Goal: Task Accomplishment & Management: Manage account settings

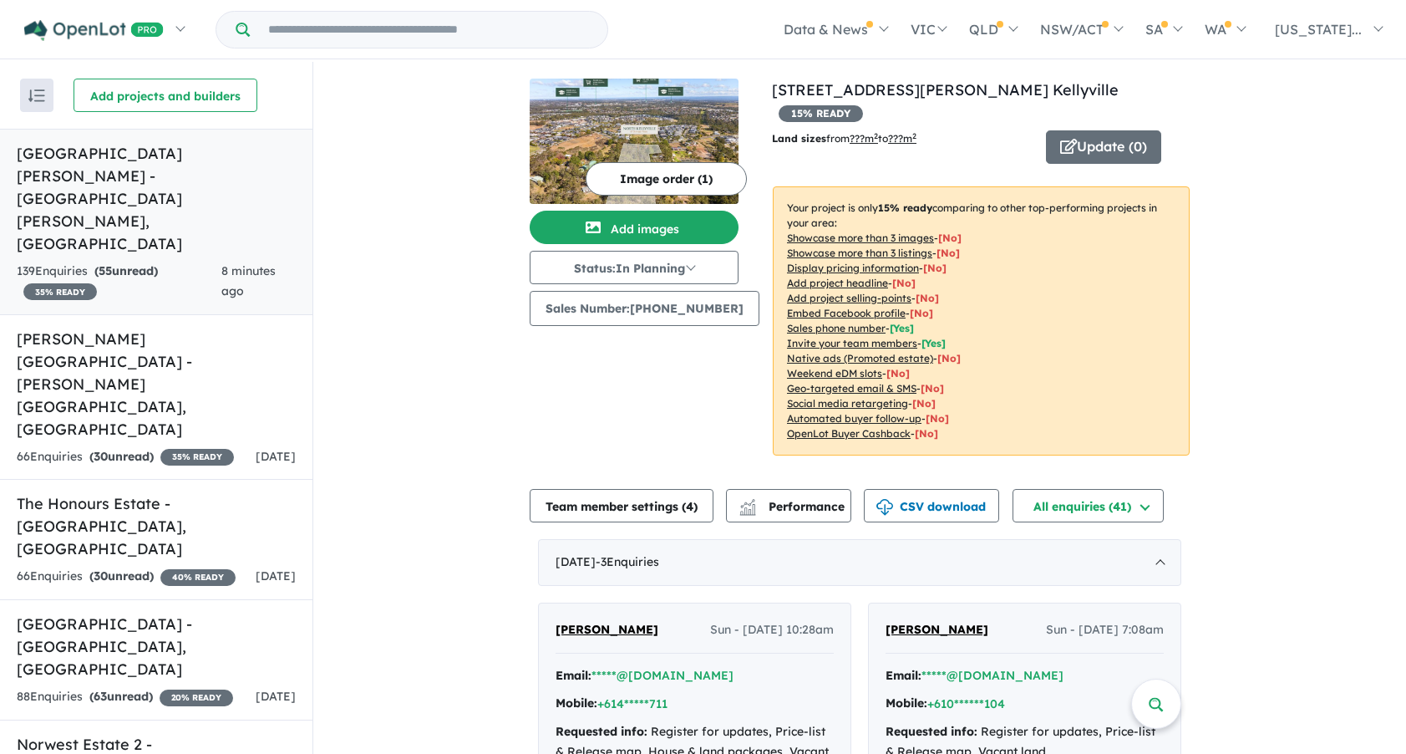
click at [166, 172] on h5 "Claremont Meadows Estate - Claremont Meadows , NSW" at bounding box center [156, 198] width 279 height 113
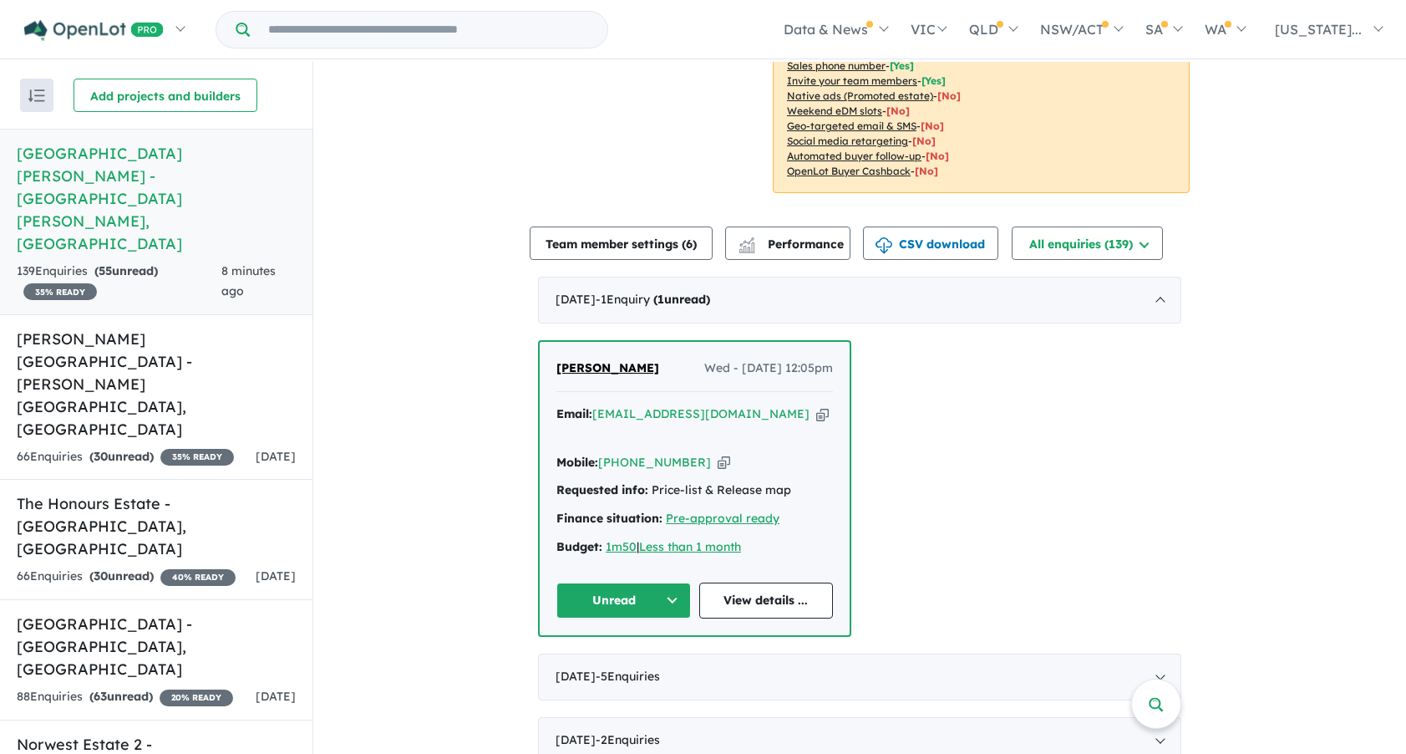
scroll to position [418, 0]
click at [619, 369] on span "[PERSON_NAME]" at bounding box center [607, 365] width 103 height 15
click at [593, 581] on button "Unread" at bounding box center [623, 599] width 135 height 36
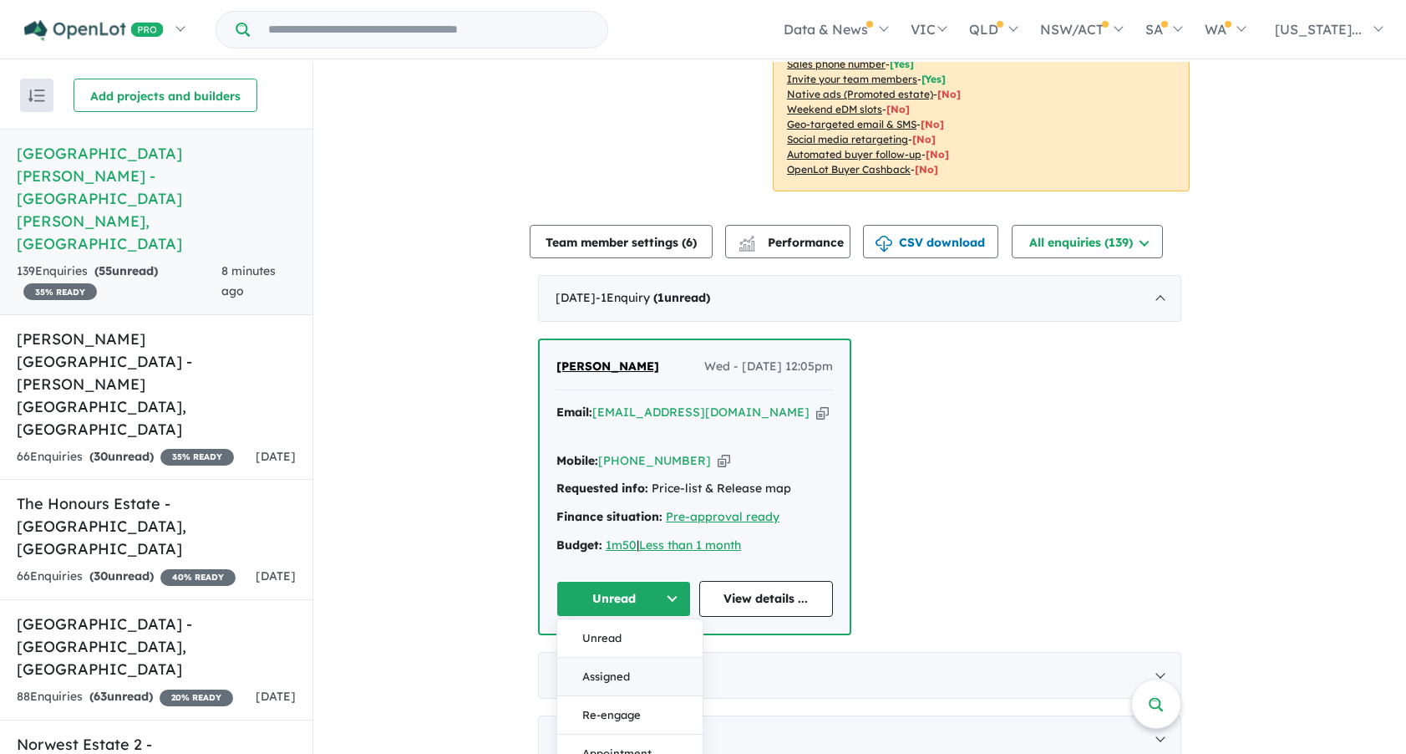
click at [601, 661] on button "Assigned" at bounding box center [629, 677] width 145 height 38
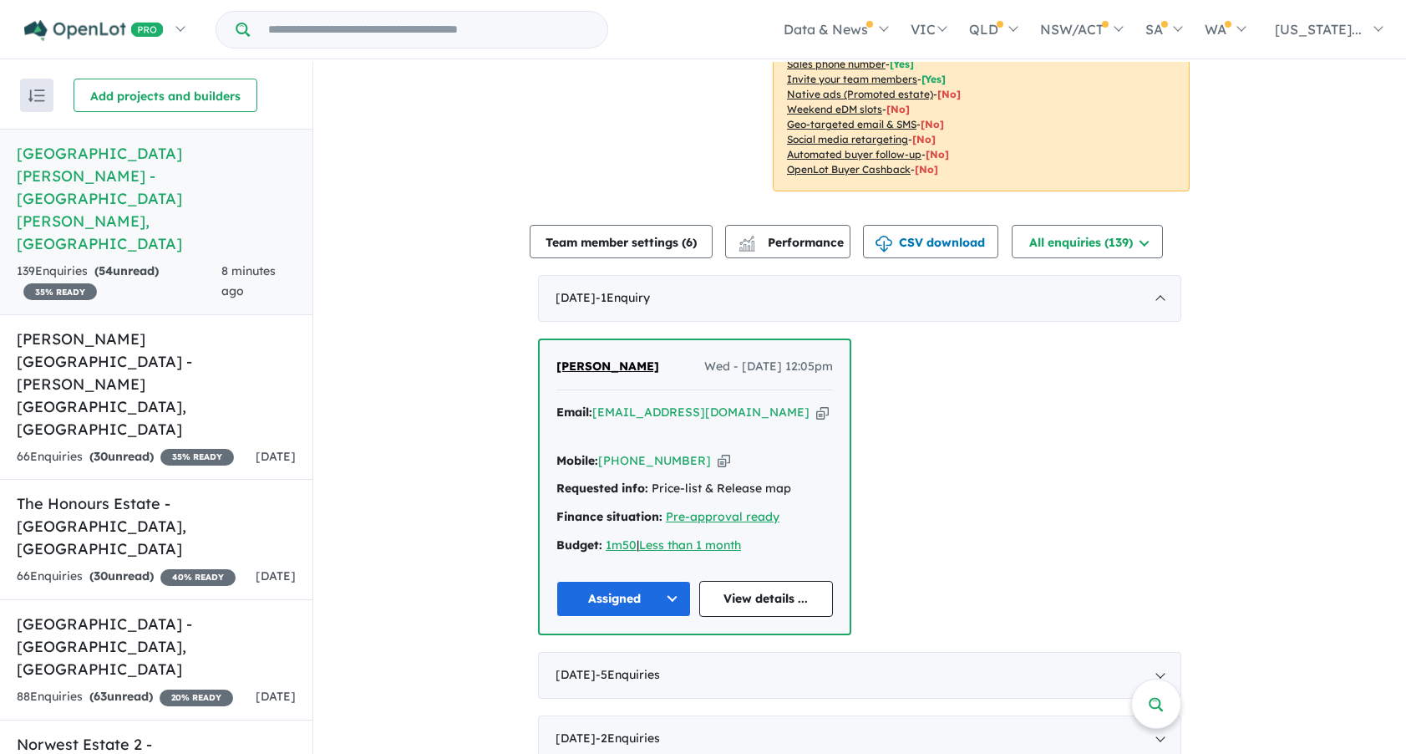
click at [163, 150] on h5 "Claremont Meadows Estate - Claremont Meadows , NSW" at bounding box center [156, 198] width 279 height 113
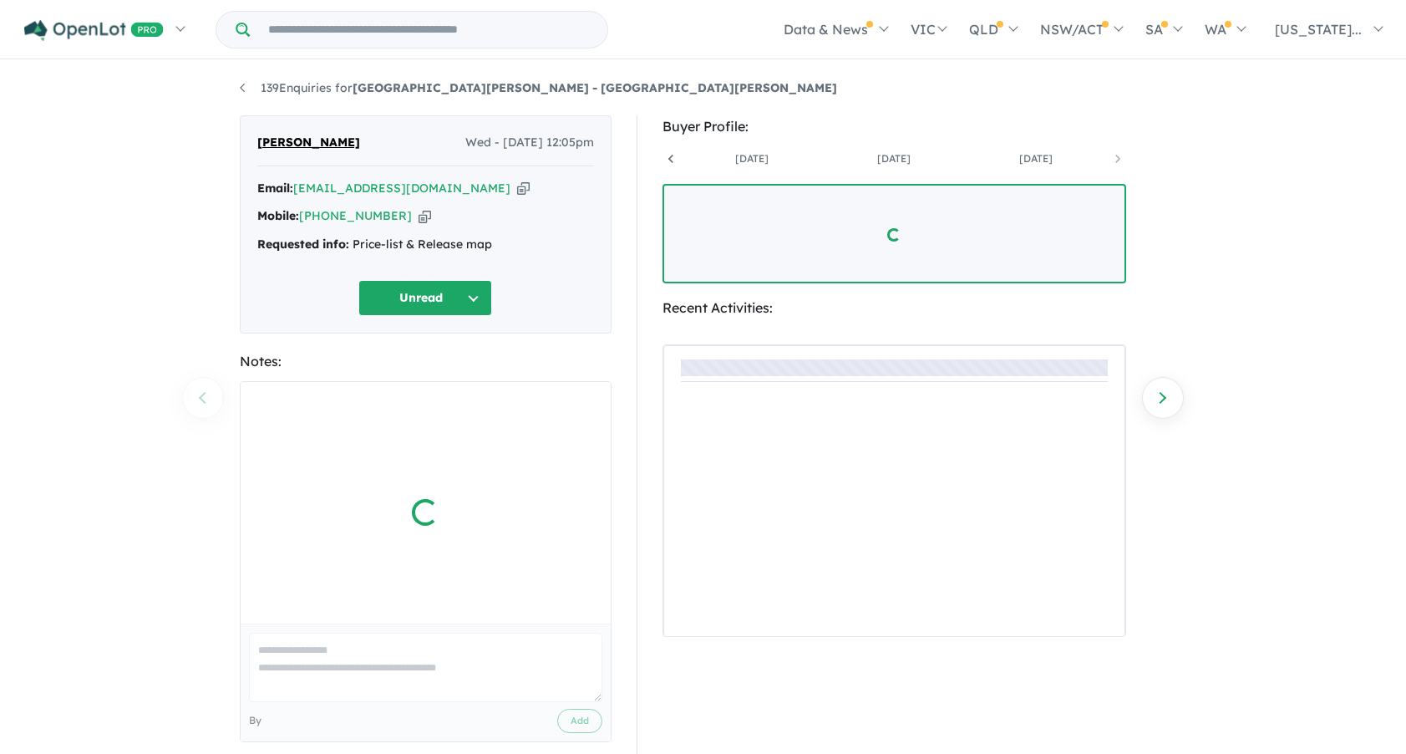
scroll to position [0, 267]
